Goal: Information Seeking & Learning: Learn about a topic

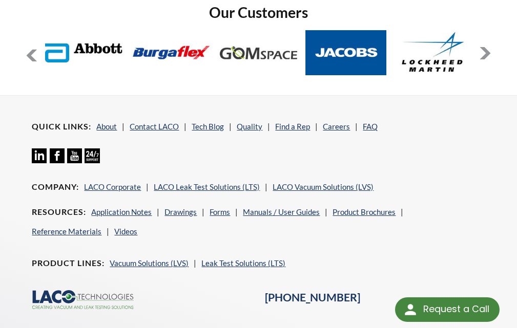
scroll to position [1655, 0]
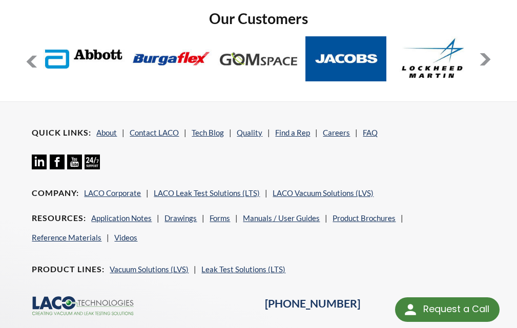
click at [34, 158] on icon at bounding box center [39, 162] width 15 height 15
click at [102, 134] on link "About" at bounding box center [106, 132] width 20 height 9
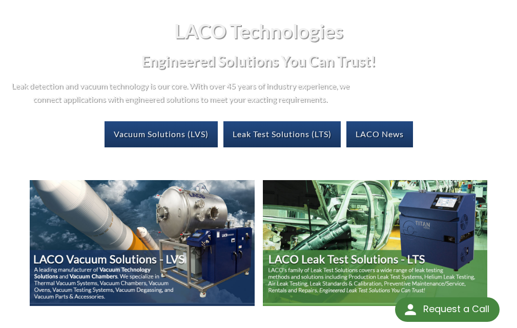
scroll to position [210, 0]
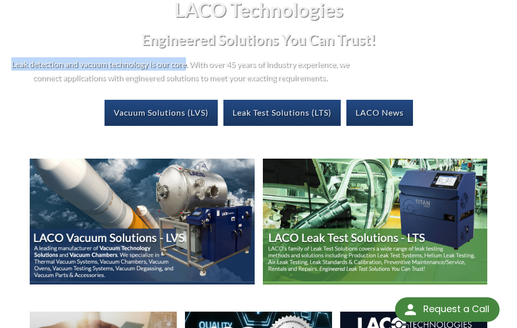
drag, startPoint x: 0, startPoint y: 59, endPoint x: 192, endPoint y: 67, distance: 192.3
click at [192, 67] on div "LACO Technologies Engineered Solutions You Can Trust! Leak detection and vacuum…" at bounding box center [258, 66] width 517 height 154
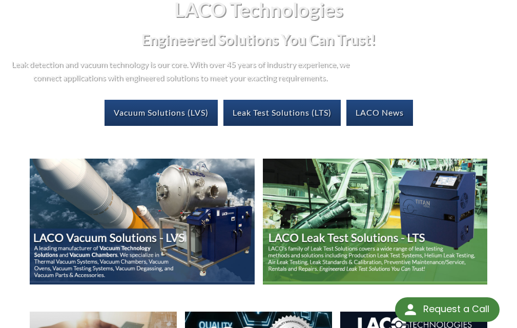
click at [183, 75] on p "Leak detection and vacuum technology is our core. With over 45 years of industr…" at bounding box center [179, 70] width 343 height 26
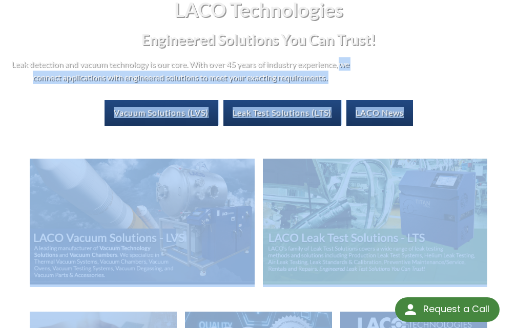
drag, startPoint x: 26, startPoint y: 77, endPoint x: 339, endPoint y: 74, distance: 313.0
click at [2, 74] on div "LACO Technologies Engineered Solutions You Can Trust! Leak detection and vacuum…" at bounding box center [258, 66] width 517 height 154
click at [318, 75] on p "Leak detection and vacuum technology is our core. With over 45 years of industr…" at bounding box center [179, 70] width 343 height 26
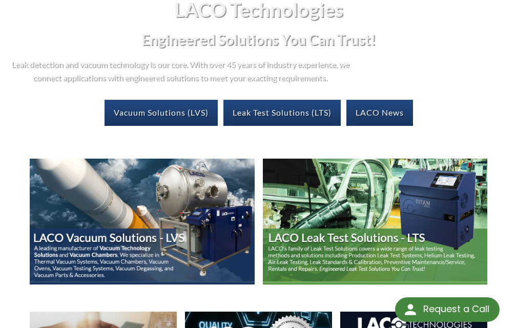
click at [334, 75] on p "Leak detection and vacuum technology is our core. With over 45 years of industr…" at bounding box center [179, 70] width 343 height 26
click at [324, 76] on p "Leak detection and vacuum technology is our core. With over 45 years of industr…" at bounding box center [179, 70] width 343 height 26
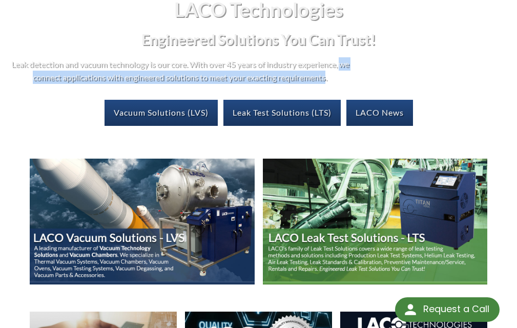
drag, startPoint x: 333, startPoint y: 76, endPoint x: 23, endPoint y: 78, distance: 310.0
click at [23, 78] on p "Leak detection and vacuum technology is our core. With over 45 years of industr…" at bounding box center [179, 70] width 343 height 26
copy p "we connect applications with engineered solutions to meet your exacting require…"
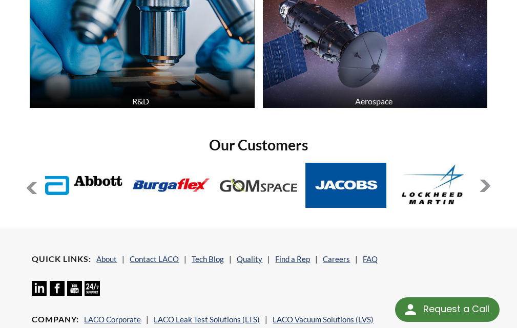
scroll to position [1743, 0]
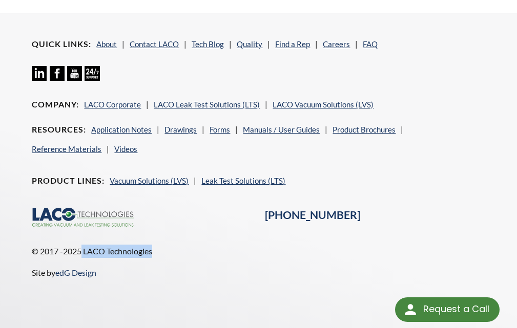
drag, startPoint x: 83, startPoint y: 247, endPoint x: 161, endPoint y: 256, distance: 78.4
click at [161, 256] on p "© 2017 -2025 LACO Technologies" at bounding box center [203, 251] width 343 height 13
copy p "LACO Technologies"
click at [196, 247] on p "© 2017 -2025 LACO Technologies" at bounding box center [203, 251] width 343 height 13
drag, startPoint x: 54, startPoint y: 224, endPoint x: 135, endPoint y: 221, distance: 81.0
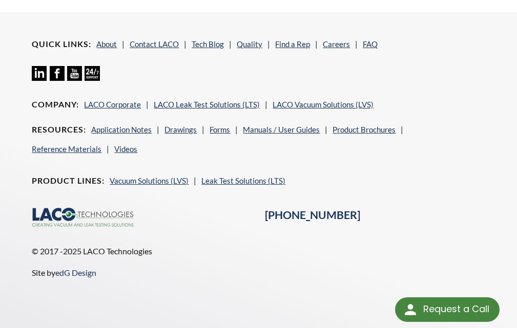
click at [133, 221] on icon ".cls-1{fill:#193661;}.cls-2{fill:#58595b;}.cls-3{fill:url(#radial-gradient);}.c…" at bounding box center [83, 217] width 102 height 19
click at [89, 249] on p "© 2017 -2025 LACO Technologies" at bounding box center [203, 251] width 343 height 13
click at [86, 248] on p "© 2017 -2025 LACO Technologies" at bounding box center [203, 251] width 343 height 13
drag, startPoint x: 87, startPoint y: 247, endPoint x: 159, endPoint y: 264, distance: 74.1
click at [159, 264] on div "© [DATE] -[DATE] LACO Technologies Site by edG Design" at bounding box center [258, 266] width 465 height 43
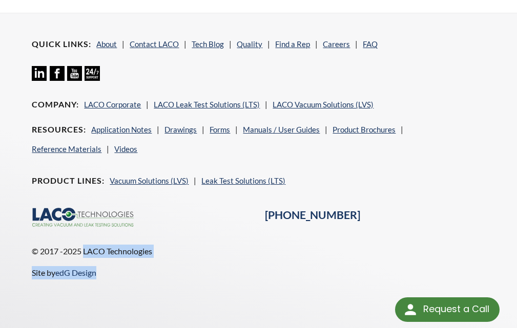
click at [163, 252] on p "© 2017 -2025 LACO Technologies" at bounding box center [203, 251] width 343 height 13
drag, startPoint x: 157, startPoint y: 251, endPoint x: 101, endPoint y: 255, distance: 56.0
click at [107, 254] on p "© 2017 -2025 LACO Technologies" at bounding box center [203, 251] width 343 height 13
drag, startPoint x: 82, startPoint y: 254, endPoint x: 155, endPoint y: 255, distance: 72.3
click at [155, 255] on p "© 2017 -2025 LACO Technologies" at bounding box center [203, 251] width 343 height 13
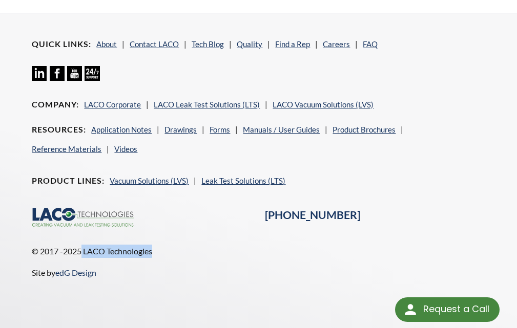
copy p "LACO Technologies"
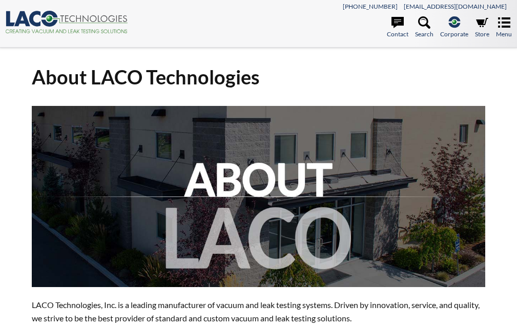
select select "Language Translate Widget"
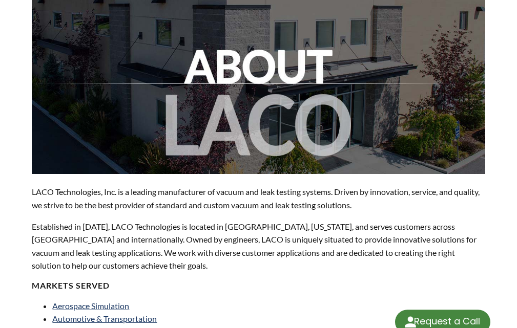
scroll to position [154, 0]
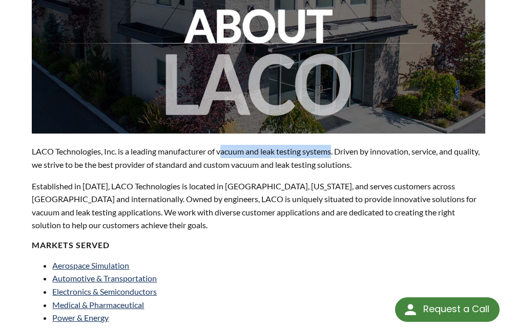
drag, startPoint x: 223, startPoint y: 154, endPoint x: 336, endPoint y: 157, distance: 113.3
click at [336, 157] on p "LACO Technologies, Inc. is a leading manufacturer of vacuum and leak testing sy…" at bounding box center [258, 158] width 453 height 26
click at [324, 152] on p "LACO Technologies, Inc. is a leading manufacturer of vacuum and leak testing sy…" at bounding box center [258, 158] width 453 height 26
drag, startPoint x: 220, startPoint y: 152, endPoint x: 337, endPoint y: 150, distance: 116.3
click at [337, 150] on p "LACO Technologies, Inc. is a leading manufacturer of vacuum and leak testing sy…" at bounding box center [258, 158] width 453 height 26
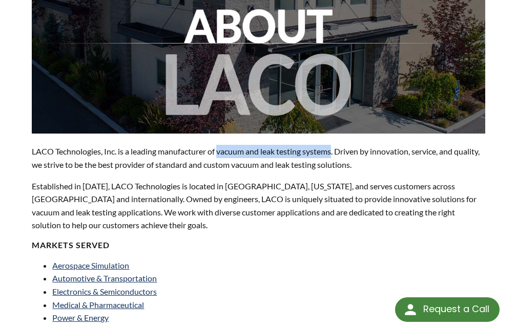
click at [315, 151] on p "LACO Technologies, Inc. is a leading manufacturer of vacuum and leak testing sy…" at bounding box center [258, 158] width 453 height 26
drag, startPoint x: 220, startPoint y: 149, endPoint x: 267, endPoint y: 152, distance: 46.7
click at [267, 152] on p "LACO Technologies, Inc. is a leading manufacturer of vacuum and leak testing sy…" at bounding box center [258, 158] width 453 height 26
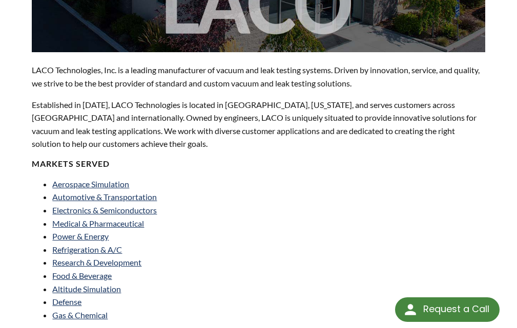
scroll to position [256, 0]
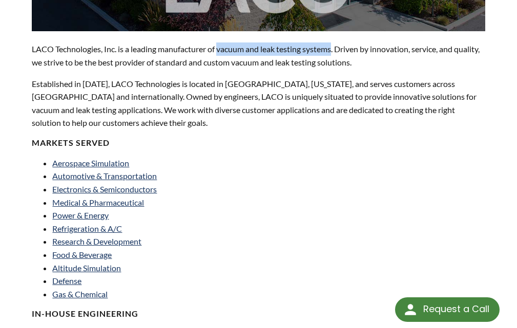
drag, startPoint x: 221, startPoint y: 48, endPoint x: 336, endPoint y: 48, distance: 115.3
click at [336, 48] on p "LACO Technologies, Inc. is a leading manufacturer of vacuum and leak testing sy…" at bounding box center [258, 56] width 453 height 26
copy p "vacuum and leak testing systems"
